Goal: Task Accomplishment & Management: Complete application form

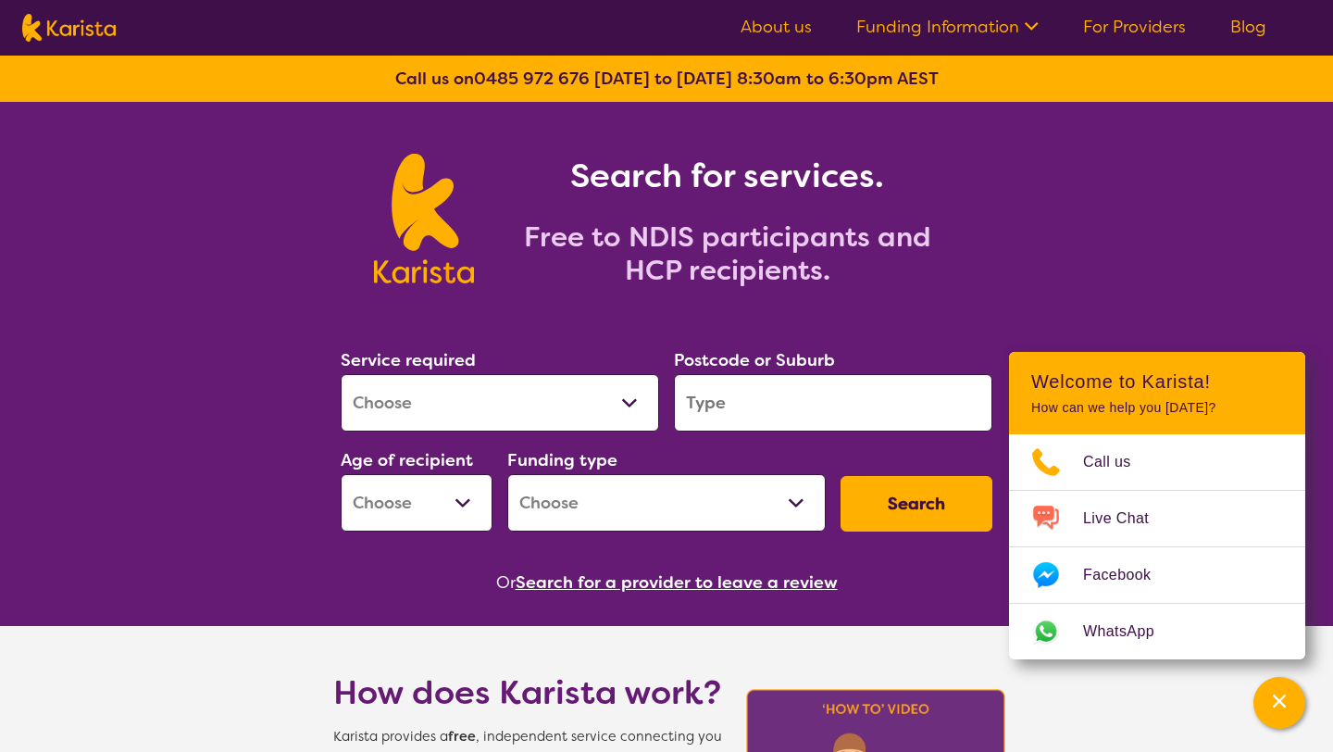
click at [1051, 292] on div "Search for services. Free to NDIS participants and HCP recipients." at bounding box center [666, 198] width 1333 height 193
click at [782, 402] on input "search" at bounding box center [833, 402] width 318 height 57
click at [623, 400] on select "Allied Health Assistant Assessment ([MEDICAL_DATA] or [MEDICAL_DATA]) Behaviour…" at bounding box center [500, 402] width 318 height 57
select select "NDIS Support Coordination"
click at [341, 374] on select "Allied Health Assistant Assessment ([MEDICAL_DATA] or [MEDICAL_DATA]) Behaviour…" at bounding box center [500, 402] width 318 height 57
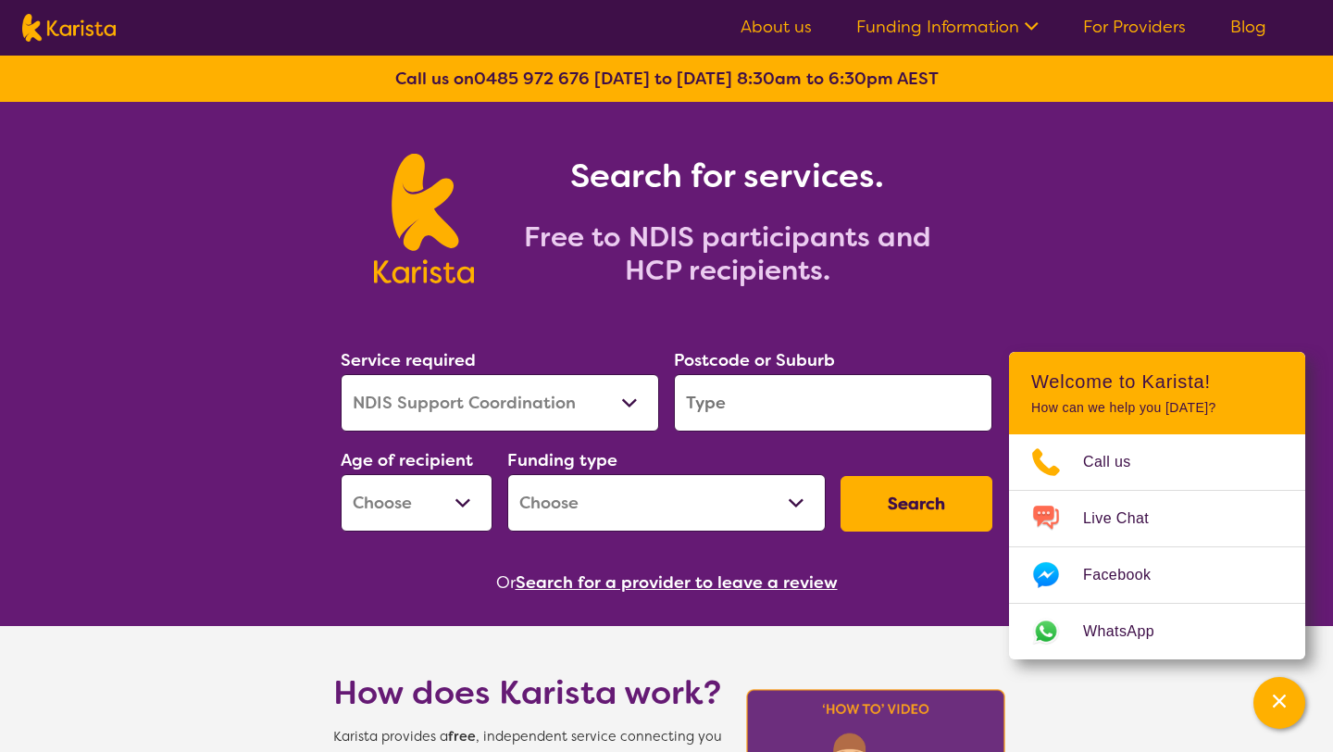
click at [927, 412] on input "search" at bounding box center [833, 402] width 318 height 57
click at [1092, 194] on div "Search for services. Free to NDIS participants and HCP recipients." at bounding box center [666, 198] width 1333 height 193
click at [852, 408] on input "search" at bounding box center [833, 402] width 318 height 57
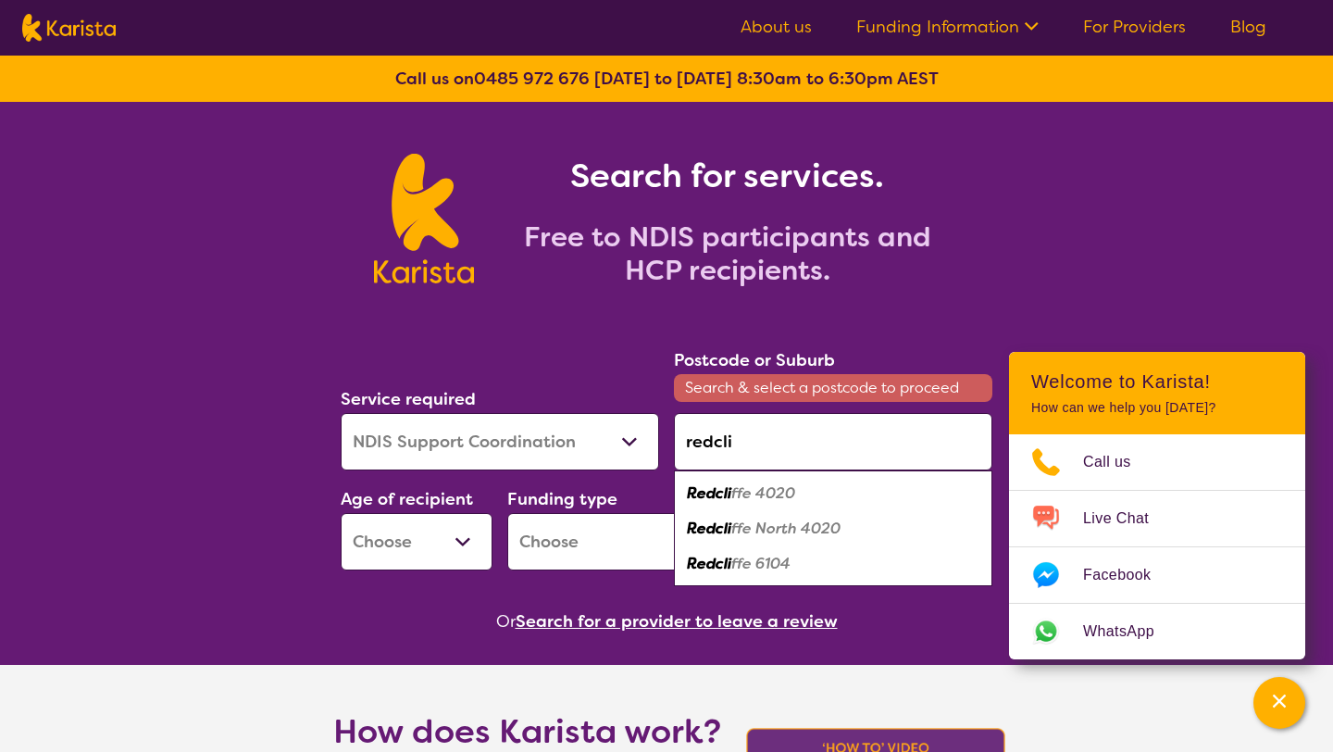
click at [795, 500] on em "ffe 4020" at bounding box center [763, 492] width 64 height 19
type input "4020"
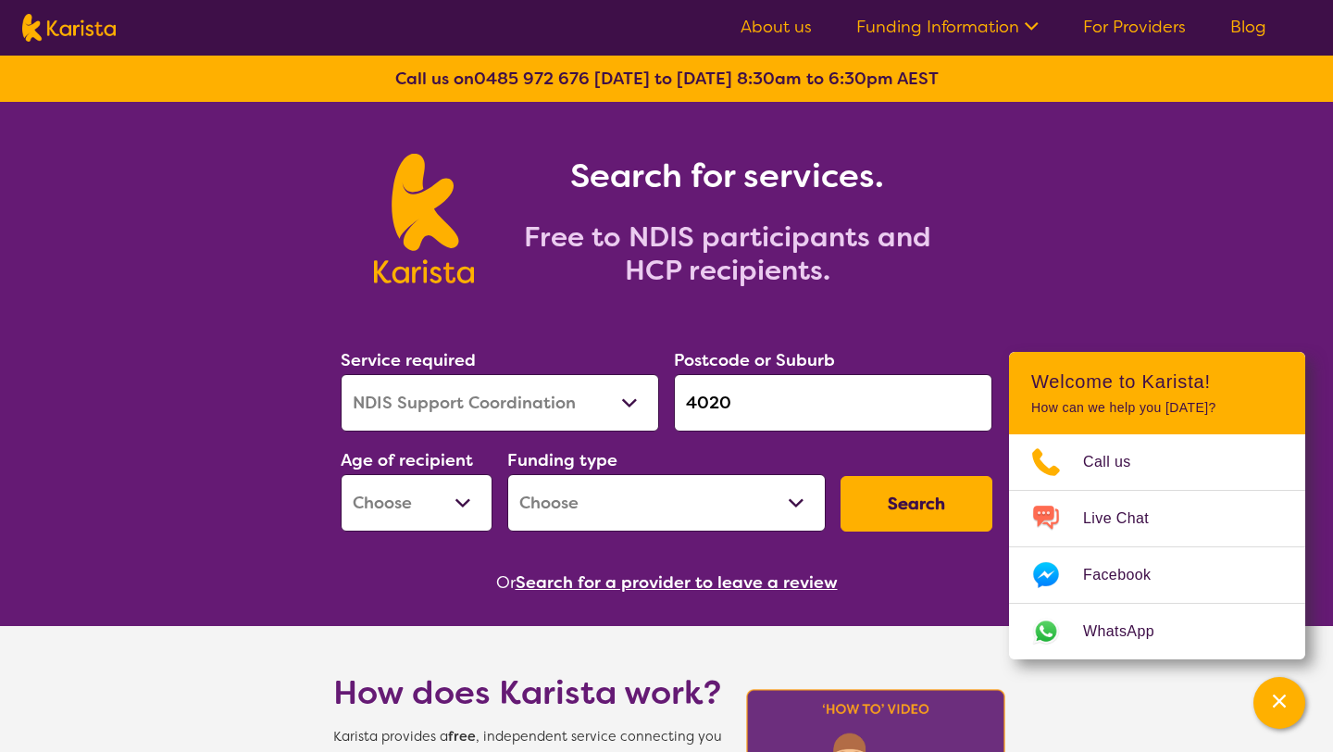
click at [886, 502] on button "Search" at bounding box center [916, 504] width 152 height 56
click at [467, 506] on select "Early Childhood - 0 to 9 Child - 10 to 11 Adolescent - 12 to 17 Adult - 18 to 6…" at bounding box center [417, 502] width 152 height 57
click at [464, 501] on select "Early Childhood - 0 to 9 Child - 10 to 11 Adolescent - 12 to 17 Adult - 18 to 6…" at bounding box center [417, 502] width 152 height 57
select select "AD"
click at [341, 474] on select "Early Childhood - 0 to 9 Child - 10 to 11 Adolescent - 12 to 17 Adult - 18 to 6…" at bounding box center [417, 502] width 152 height 57
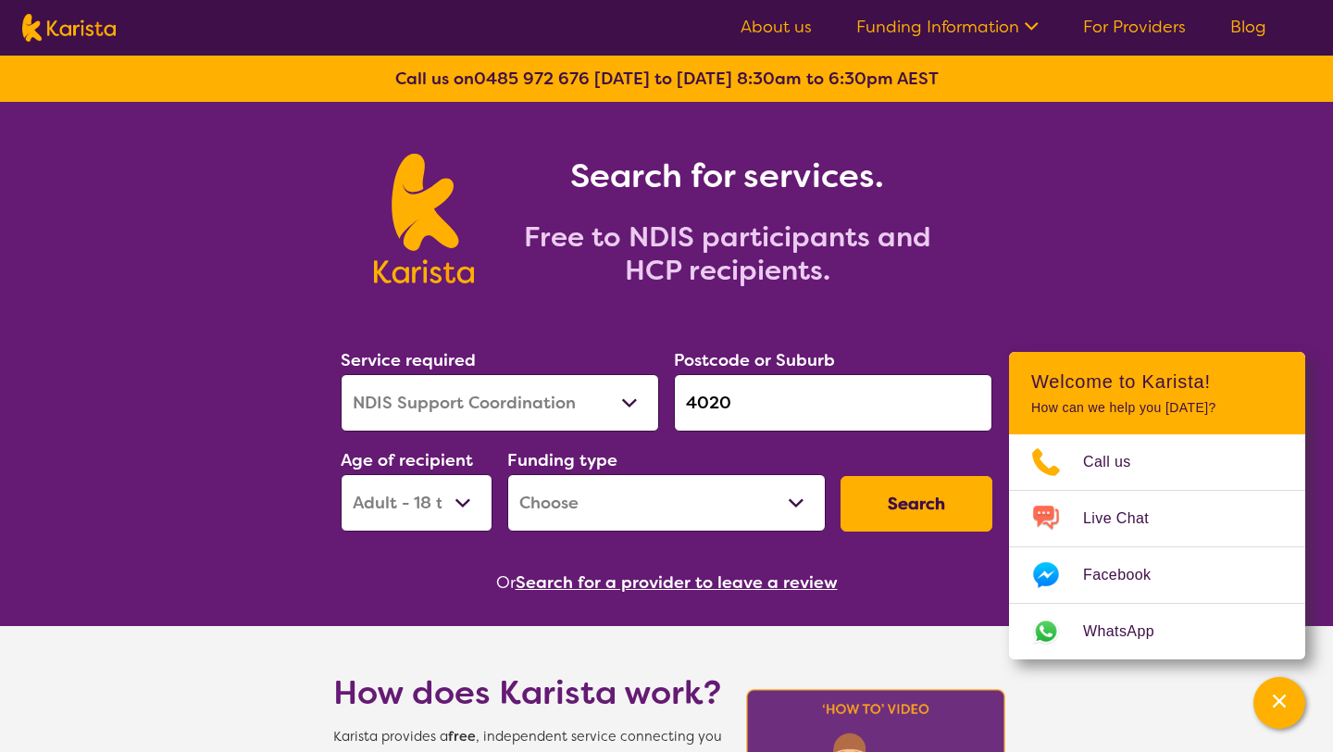
click at [937, 503] on button "Search" at bounding box center [916, 504] width 152 height 56
click at [792, 498] on select "Home Care Package (HCP) National Disability Insurance Scheme (NDIS) I don't know" at bounding box center [666, 502] width 318 height 57
select select "NDIS"
click at [507, 474] on select "Home Care Package (HCP) National Disability Insurance Scheme (NDIS) I don't know" at bounding box center [666, 502] width 318 height 57
click at [925, 501] on button "Search" at bounding box center [916, 504] width 152 height 56
